Goal: Information Seeking & Learning: Learn about a topic

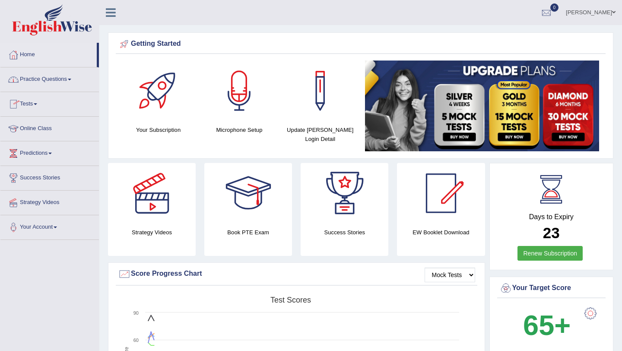
click at [71, 79] on span at bounding box center [69, 80] width 3 height 2
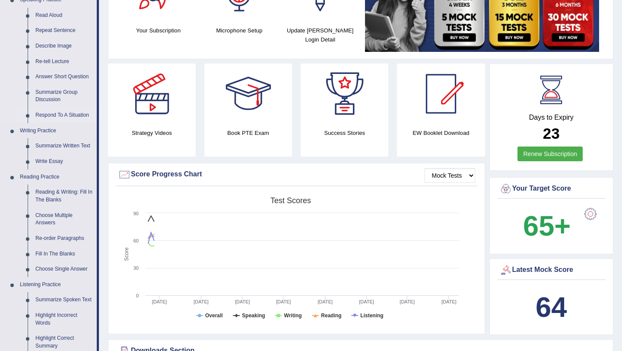
scroll to position [100, 0]
click at [70, 196] on link "Reading & Writing: Fill In The Blanks" at bounding box center [64, 195] width 65 height 23
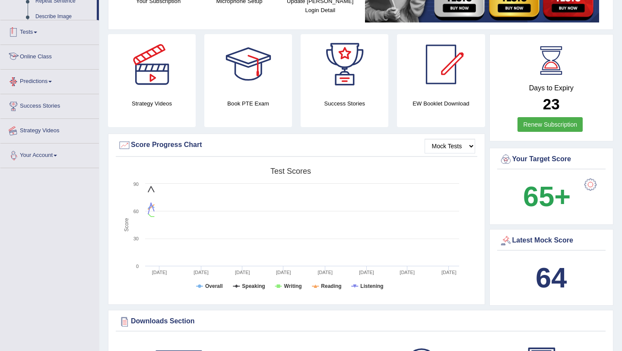
scroll to position [186, 0]
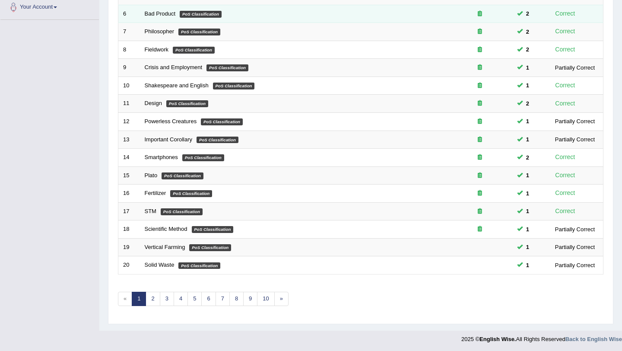
scroll to position [221, 0]
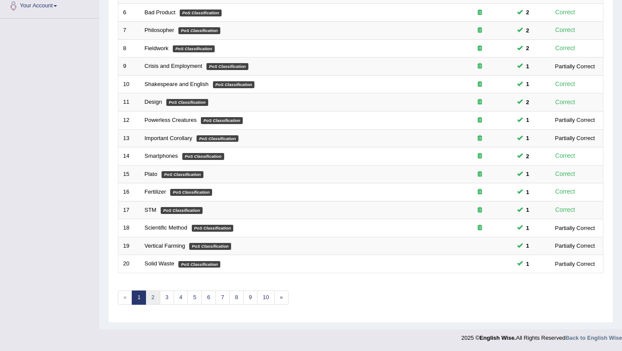
click at [156, 296] on link "2" at bounding box center [152, 297] width 14 height 14
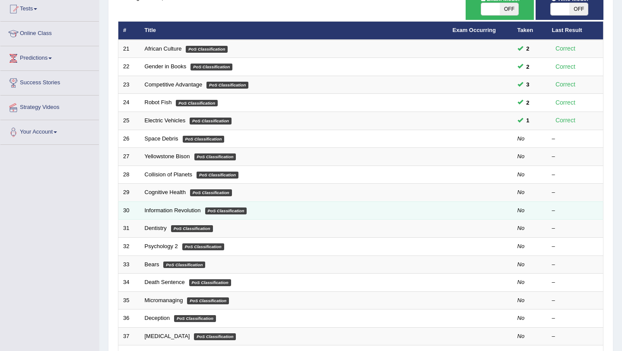
scroll to position [92, 0]
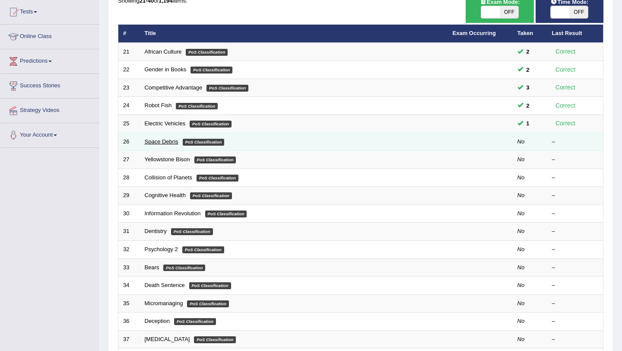
click at [166, 142] on link "Space Debris" at bounding box center [162, 141] width 34 height 6
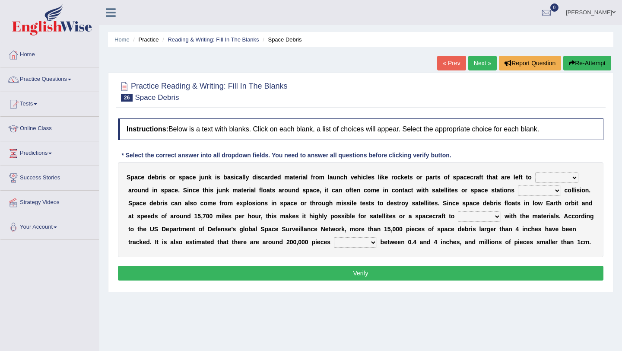
click at [573, 177] on select "twist center roam loll" at bounding box center [556, 177] width 43 height 10
select select "roam"
click at [535, 172] on select "twist center roam loll" at bounding box center [556, 177] width 43 height 10
click at [559, 192] on select "risks risk risked risking" at bounding box center [539, 190] width 43 height 10
select select "risking"
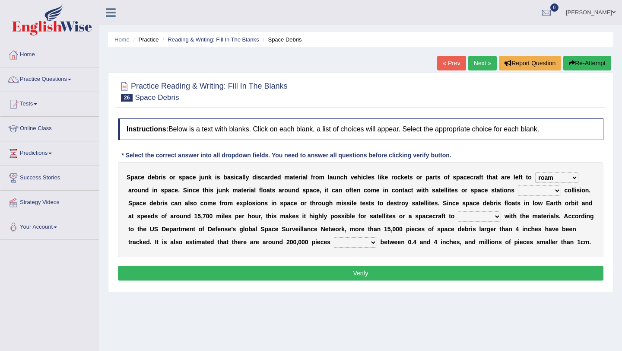
click at [518, 185] on select "risks risk risked risking" at bounding box center [539, 190] width 43 height 10
click at [497, 216] on select "collect collate collide collocate" at bounding box center [479, 216] width 43 height 10
select select "collide"
click at [458, 211] on select "collect collate collide collocate" at bounding box center [479, 216] width 43 height 10
click at [374, 243] on select "sized sizing size sizes" at bounding box center [355, 242] width 43 height 10
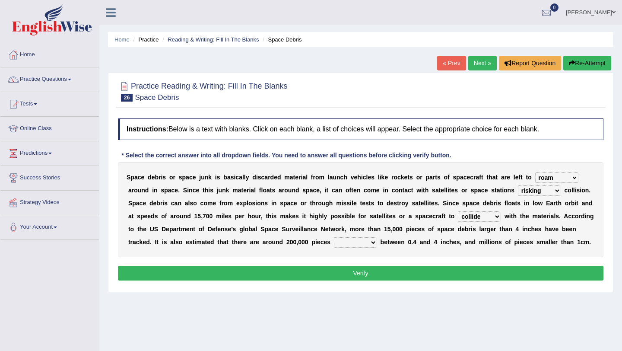
select select "sizing"
click at [335, 237] on select "sized sizing size sizes" at bounding box center [355, 242] width 43 height 10
click at [378, 271] on button "Verify" at bounding box center [360, 272] width 485 height 15
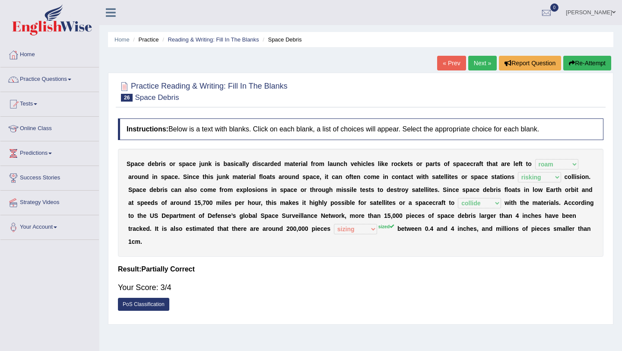
click at [478, 65] on link "Next »" at bounding box center [482, 63] width 28 height 15
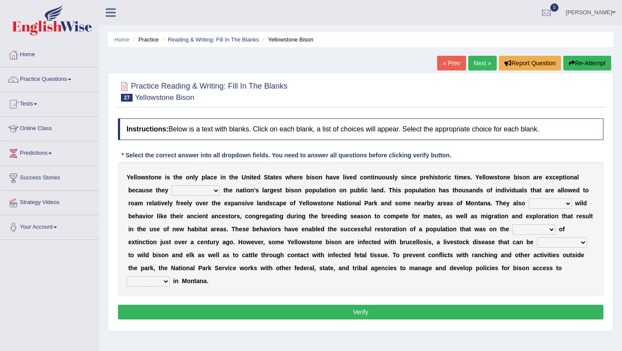
click at [216, 188] on select "congregate comprise consist compromise" at bounding box center [195, 190] width 48 height 10
select select "comprise"
click at [171, 185] on select "congregate comprise consist compromise" at bounding box center [195, 190] width 48 height 10
click at [566, 206] on select "exhibit disregard resist encourage" at bounding box center [549, 203] width 43 height 10
select select "exhibit"
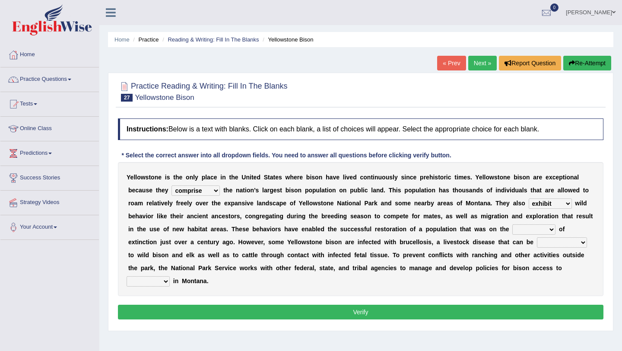
click at [528, 198] on select "exhibit disregard resist encourage" at bounding box center [549, 203] width 43 height 10
click at [551, 228] on select "brine brink danger brindle" at bounding box center [533, 229] width 43 height 10
click at [512, 224] on select "brine brink danger brindle" at bounding box center [533, 229] width 43 height 10
click at [552, 230] on select "brine brink danger brindle" at bounding box center [533, 229] width 43 height 10
select select "brink"
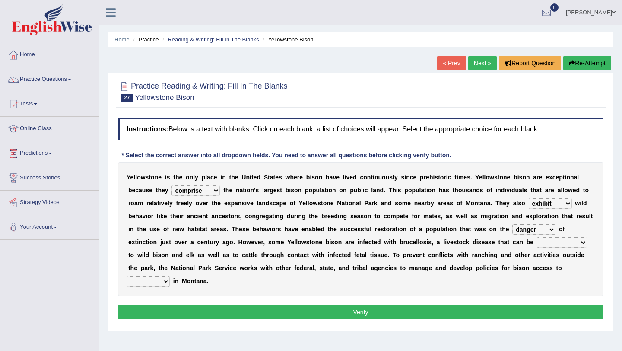
click at [512, 224] on select "brine brink danger brindle" at bounding box center [533, 229] width 43 height 10
click at [583, 244] on select "transplanted transported transgressed transmitted" at bounding box center [562, 242] width 50 height 10
select select "transmitted"
click at [537, 237] on select "transplanted transported transgressed transmitted" at bounding box center [562, 242] width 50 height 10
click at [167, 281] on select "habitat habitat habitant food" at bounding box center [147, 281] width 43 height 10
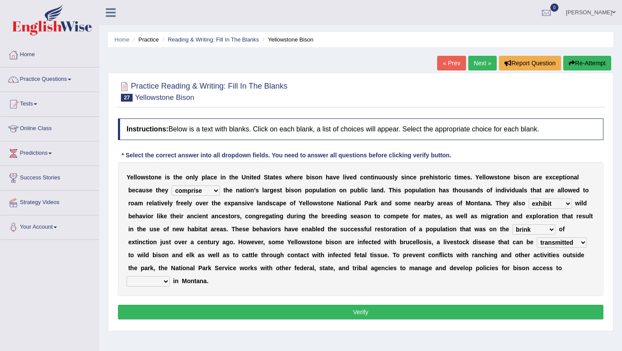
select select "habitat"
click at [126, 276] on select "habitat habitat habitant food" at bounding box center [147, 281] width 43 height 10
click at [197, 307] on button "Verify" at bounding box center [360, 311] width 485 height 15
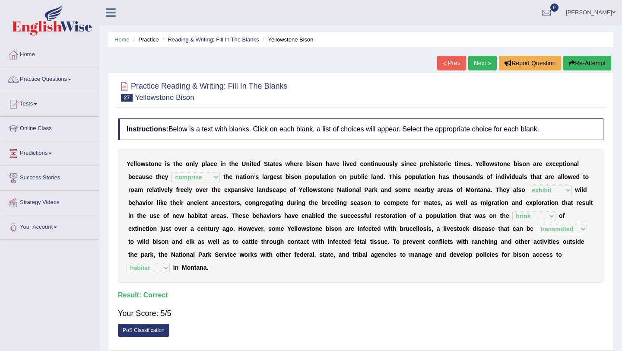
click at [484, 63] on link "Next »" at bounding box center [482, 63] width 28 height 15
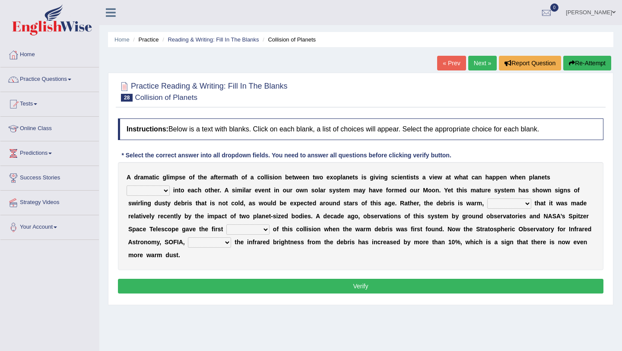
click at [167, 190] on select "crash explore roam implode" at bounding box center [147, 190] width 43 height 10
select select "crash"
click at [126, 185] on select "crash explore roam implode" at bounding box center [147, 190] width 43 height 10
click at [528, 202] on select "reinforcing sentencing forging conducing" at bounding box center [509, 203] width 44 height 10
select select "reinforcing"
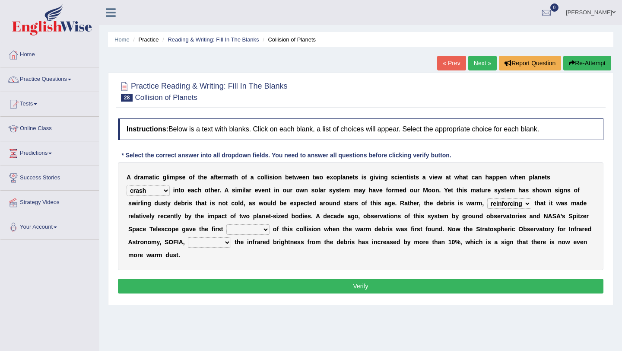
click at [487, 198] on select "reinforcing sentencing forging conducing" at bounding box center [509, 203] width 44 height 10
click at [266, 229] on select "pints faints hints taints" at bounding box center [247, 229] width 43 height 10
select select "hints"
click at [226, 224] on select "pints faints hints taints" at bounding box center [247, 229] width 43 height 10
click at [227, 241] on select "concealed revealed repealed unsealed" at bounding box center [209, 242] width 43 height 10
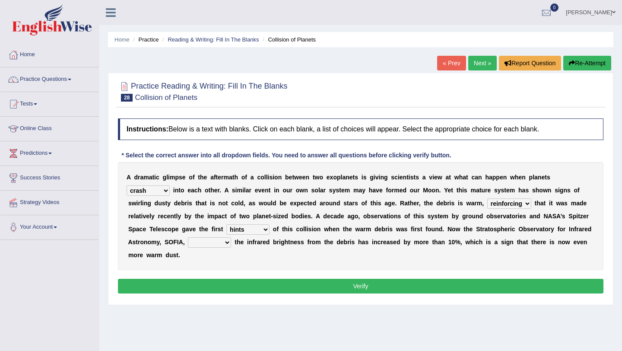
select select "revealed"
click at [188, 237] on select "concealed revealed repealed unsealed" at bounding box center [209, 242] width 43 height 10
click at [272, 285] on button "Verify" at bounding box center [360, 285] width 485 height 15
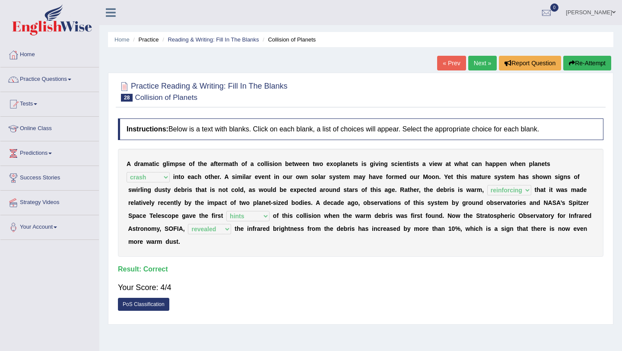
click at [480, 64] on link "Next »" at bounding box center [482, 63] width 28 height 15
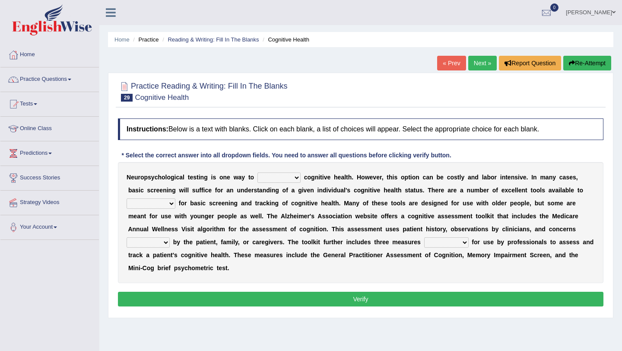
click at [297, 177] on select "obsess assess possess access" at bounding box center [278, 177] width 43 height 10
select select "access"
click at [257, 172] on select "obsess assess possess access" at bounding box center [278, 177] width 43 height 10
click at [172, 204] on select "stationers practitioners petitioners questioners" at bounding box center [150, 203] width 49 height 10
select select "practitioners"
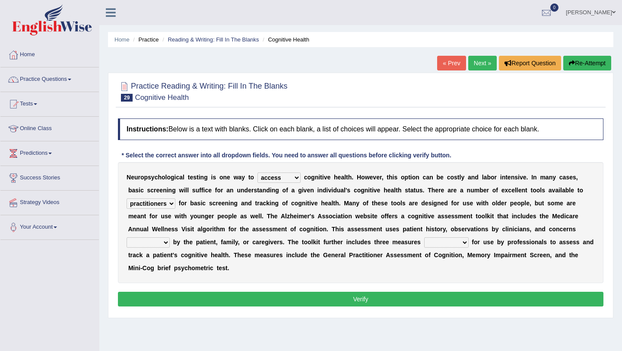
click at [126, 198] on select "stationers practitioners petitioners questioners" at bounding box center [150, 203] width 49 height 10
click at [167, 243] on select "raised rising arising praised" at bounding box center [147, 242] width 43 height 10
select select "raised"
click at [126, 237] on select "raised rising arising praised" at bounding box center [147, 242] width 43 height 10
click at [465, 243] on select "validated intimidated dilapidated antedated" at bounding box center [446, 242] width 44 height 10
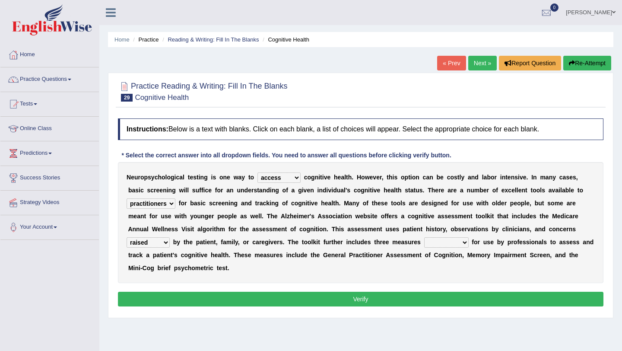
click at [464, 243] on select "validated intimidated dilapidated antedated" at bounding box center [446, 242] width 44 height 10
select select "intimidated"
click at [424, 237] on select "validated intimidated dilapidated antedated" at bounding box center [446, 242] width 44 height 10
click at [398, 300] on button "Verify" at bounding box center [360, 298] width 485 height 15
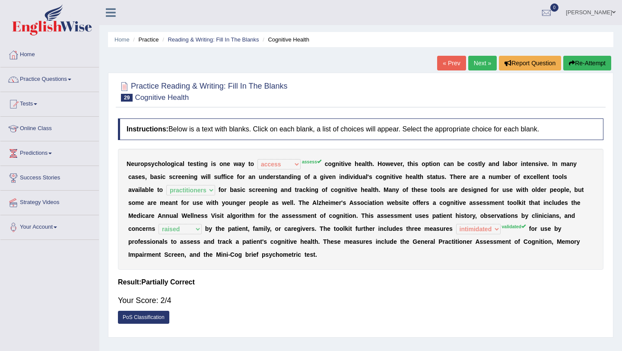
click at [584, 63] on button "Re-Attempt" at bounding box center [587, 63] width 48 height 15
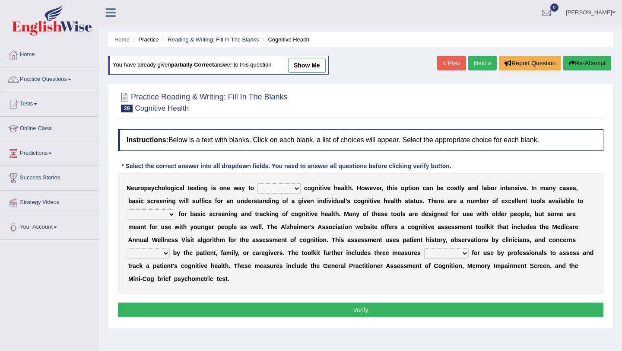
click at [297, 187] on select "obsess assess possess access" at bounding box center [278, 188] width 43 height 10
select select "assess"
click at [257, 183] on select "obsess assess possess access" at bounding box center [278, 188] width 43 height 10
click at [170, 214] on select "stationers practitioners petitioners questioners" at bounding box center [150, 214] width 49 height 10
select select "practitioners"
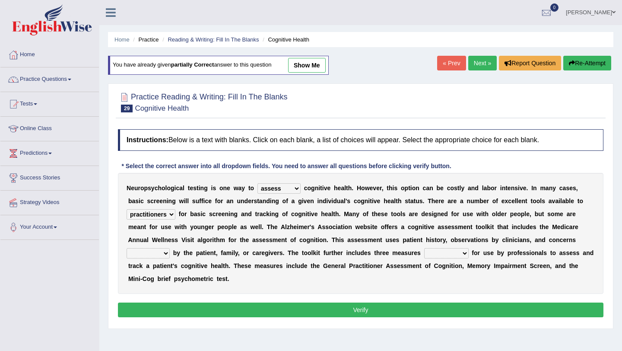
click at [126, 209] on select "stationers practitioners petitioners questioners" at bounding box center [150, 214] width 49 height 10
click at [167, 255] on select "raised rising arising praised" at bounding box center [147, 253] width 43 height 10
select select "raised"
click at [126, 248] on select "raised rising arising praised" at bounding box center [147, 253] width 43 height 10
click at [459, 251] on select "validated intimidated dilapidated antedated" at bounding box center [446, 253] width 44 height 10
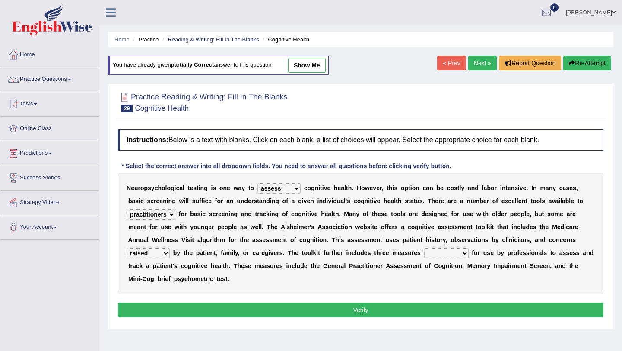
select select "validated"
click at [424, 248] on select "validated intimidated dilapidated antedated" at bounding box center [446, 253] width 44 height 10
click at [394, 307] on button "Verify" at bounding box center [360, 309] width 485 height 15
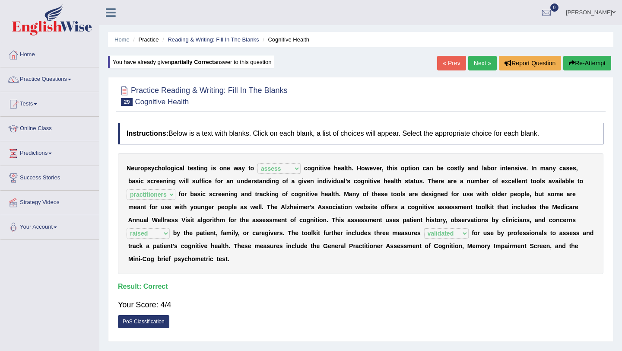
click at [479, 65] on link "Next »" at bounding box center [482, 63] width 28 height 15
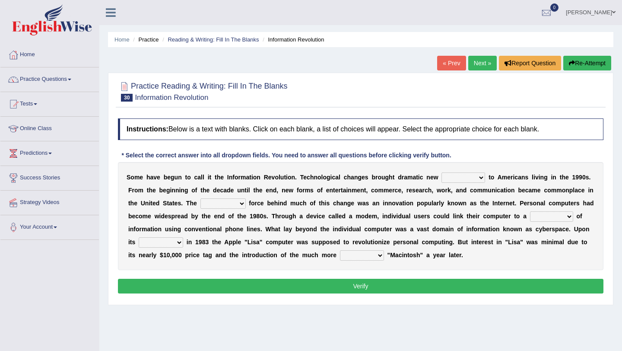
click at [481, 177] on select "challenges puzzles options confusion" at bounding box center [463, 177] width 44 height 10
select select "challenges"
click at [441, 172] on select "challenges puzzles options confusion" at bounding box center [463, 177] width 44 height 10
click at [246, 201] on select "unremitting uninspiring driving insinuating" at bounding box center [222, 203] width 45 height 10
select select "driving"
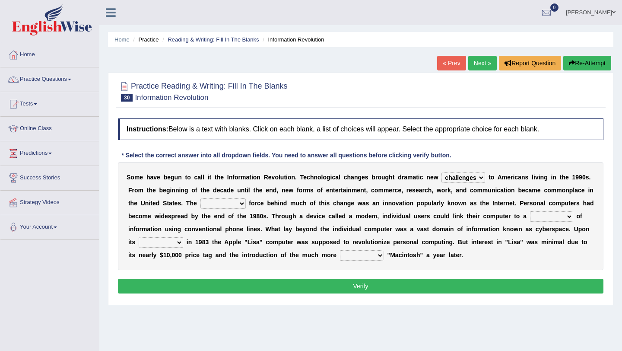
click at [209, 198] on select "unremitting uninspiring driving insinuating" at bounding box center [222, 203] width 45 height 10
click at [573, 217] on select "magnitude bulk wealth volume" at bounding box center [551, 216] width 43 height 10
select select "magnitude"
click at [543, 211] on select "magnitude bulk wealth volume" at bounding box center [551, 216] width 43 height 10
click at [183, 242] on select "relief release publication emission" at bounding box center [161, 242] width 44 height 10
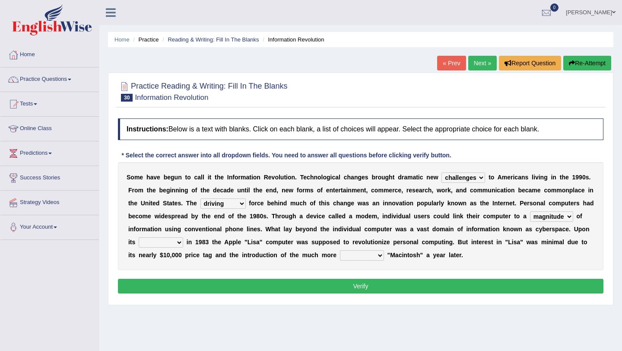
select select "release"
click at [157, 237] on select "relief release publication emission" at bounding box center [161, 242] width 44 height 10
click at [384, 256] on select "convenient affordable advanced formidable" at bounding box center [362, 255] width 44 height 10
select select "affordable"
click at [363, 250] on select "convenient affordable advanced formidable" at bounding box center [362, 255] width 44 height 10
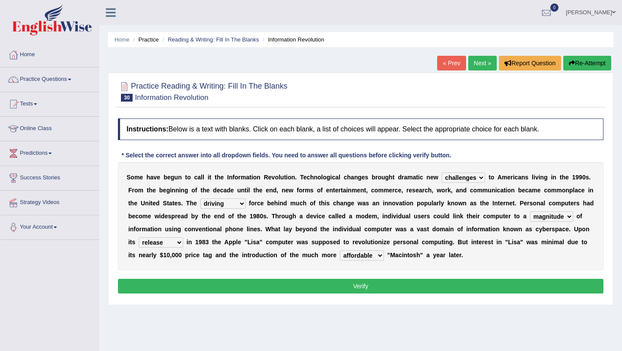
click at [368, 284] on button "Verify" at bounding box center [360, 285] width 485 height 15
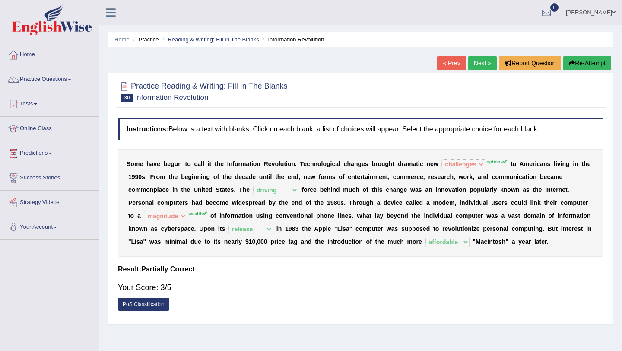
click at [591, 64] on button "Re-Attempt" at bounding box center [587, 63] width 48 height 15
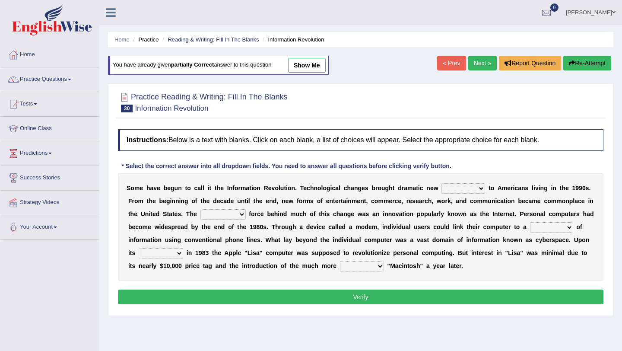
click at [480, 186] on select "challenges puzzles options confusion" at bounding box center [463, 188] width 44 height 10
select select "options"
click at [441, 183] on select "challenges puzzles options confusion" at bounding box center [463, 188] width 44 height 10
click at [246, 215] on select "unremitting uninspiring driving insinuating" at bounding box center [222, 214] width 45 height 10
select select "driving"
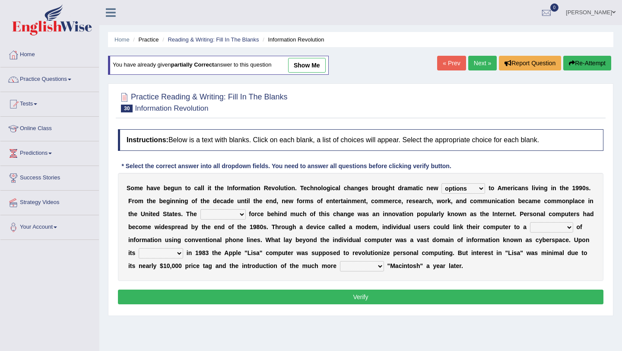
click at [209, 209] on select "unremitting uninspiring driving insinuating" at bounding box center [222, 214] width 45 height 10
click at [564, 225] on select "magnitude bulk wealth volume" at bounding box center [551, 227] width 43 height 10
select select "wealth"
click at [543, 222] on select "magnitude bulk wealth volume" at bounding box center [551, 227] width 43 height 10
click at [183, 252] on select "relief release publication emission" at bounding box center [161, 253] width 44 height 10
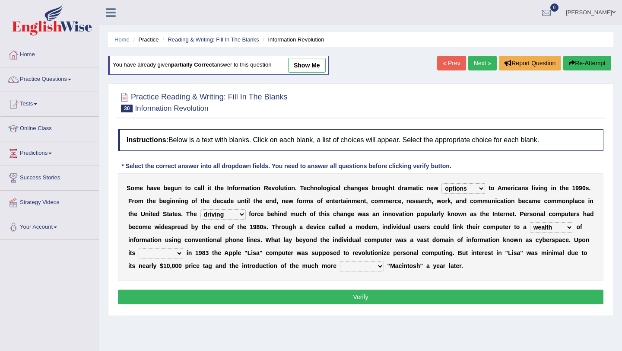
select select "release"
click at [157, 248] on select "relief release publication emission" at bounding box center [161, 253] width 44 height 10
click at [384, 266] on select "convenient affordable advanced formidable" at bounding box center [362, 266] width 44 height 10
select select "affordable"
click at [363, 261] on select "convenient affordable advanced formidable" at bounding box center [362, 266] width 44 height 10
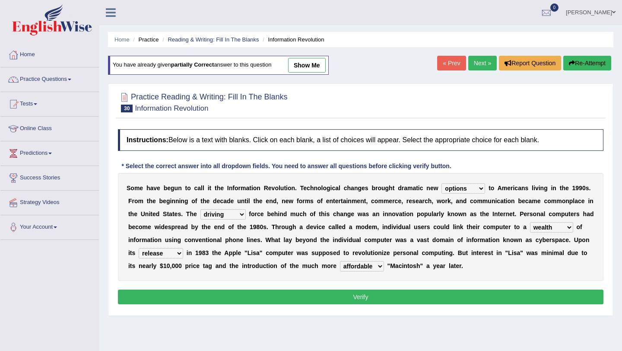
click at [396, 296] on button "Verify" at bounding box center [360, 296] width 485 height 15
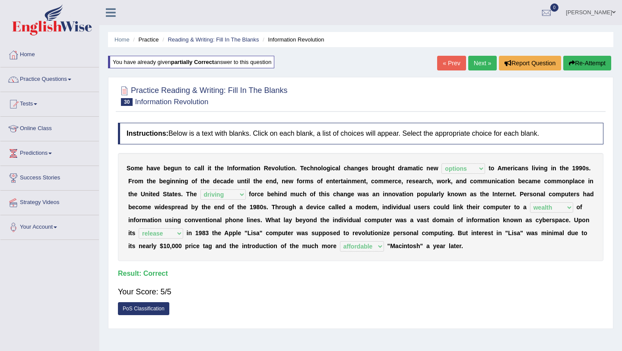
click at [48, 128] on link "Online Class" at bounding box center [49, 128] width 98 height 22
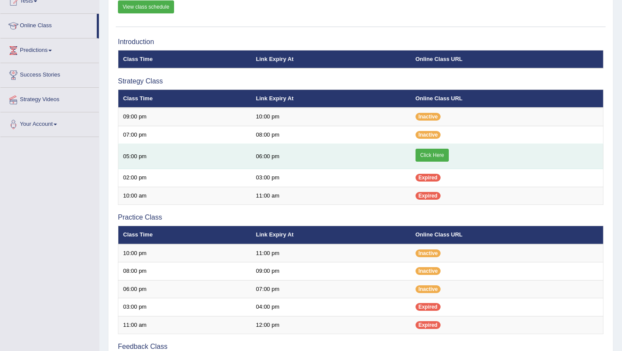
scroll to position [101, 0]
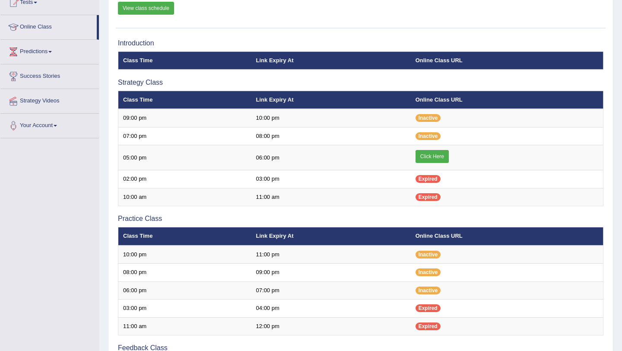
click at [437, 156] on link "Click Here" at bounding box center [431, 156] width 33 height 13
